Goal: Task Accomplishment & Management: Manage account settings

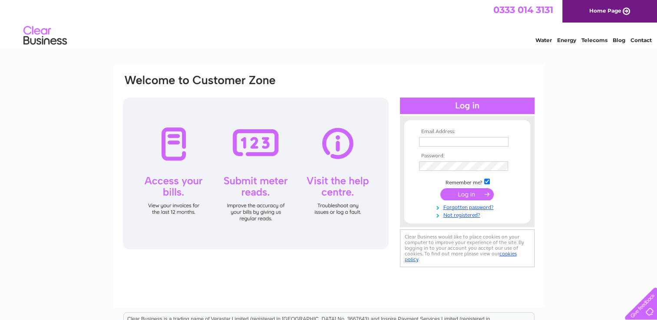
type input "[EMAIL_ADDRESS][DOMAIN_NAME]"
click at [471, 193] on input "submit" at bounding box center [466, 194] width 53 height 12
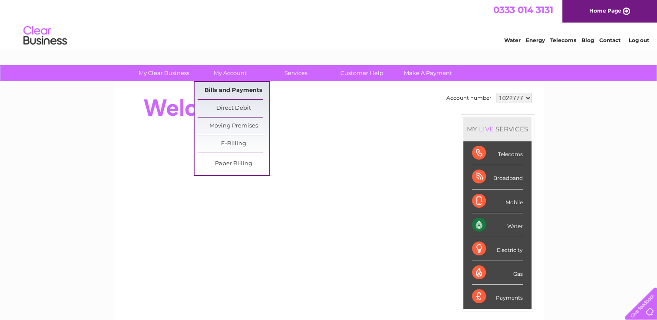
click at [238, 85] on link "Bills and Payments" at bounding box center [234, 90] width 72 height 17
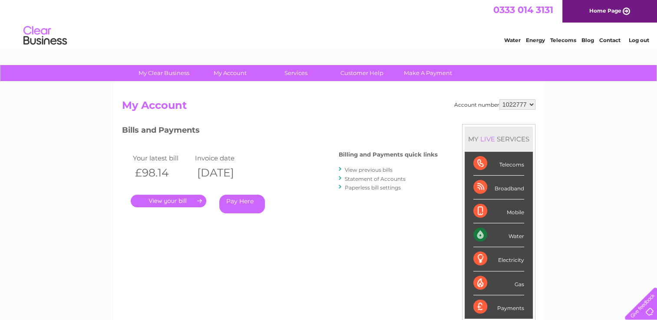
click at [369, 169] on link "View previous bills" at bounding box center [369, 170] width 48 height 7
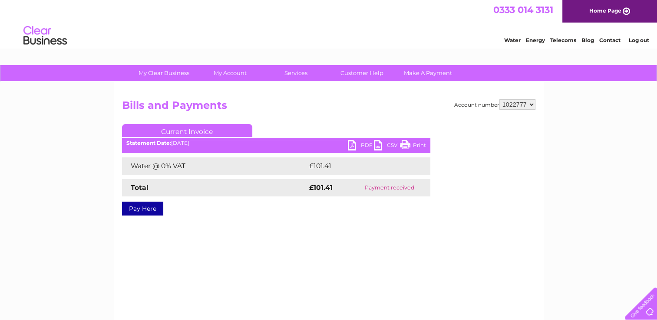
click at [413, 146] on link "Print" at bounding box center [413, 146] width 26 height 13
click at [603, 38] on link "Contact" at bounding box center [609, 40] width 21 height 7
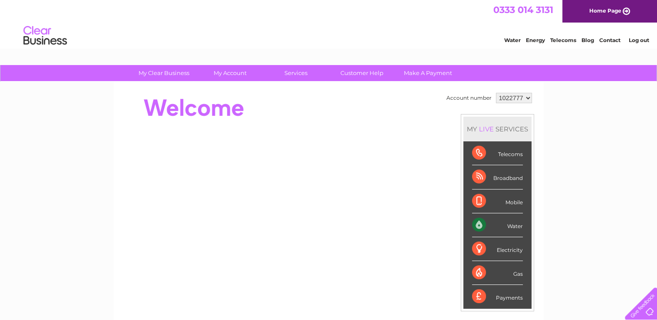
drag, startPoint x: 661, startPoint y: 91, endPoint x: 656, endPoint y: 25, distance: 66.2
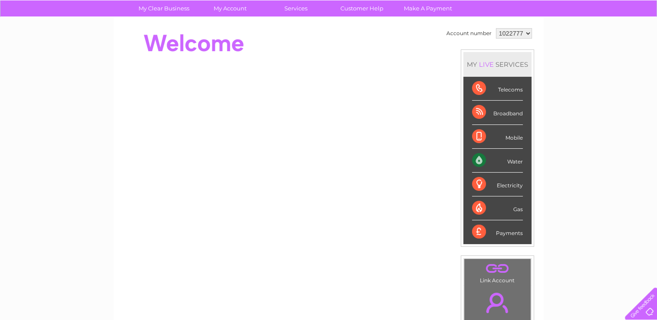
scroll to position [45, 0]
